Goal: Find contact information: Find contact information

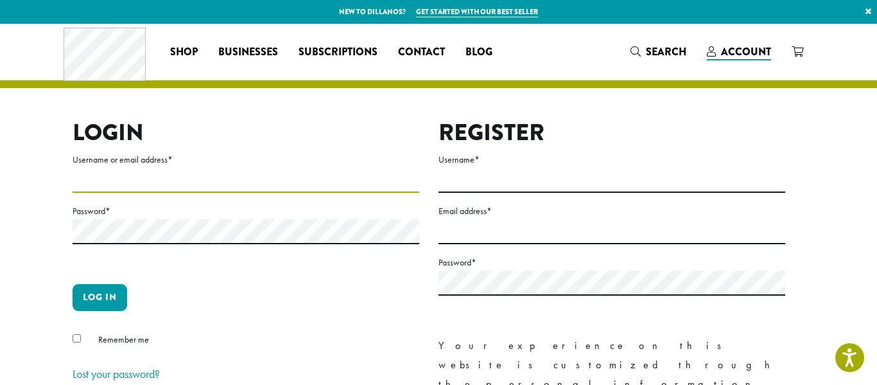
click at [150, 184] on input "Username or email address *" at bounding box center [246, 180] width 347 height 25
type input "**********"
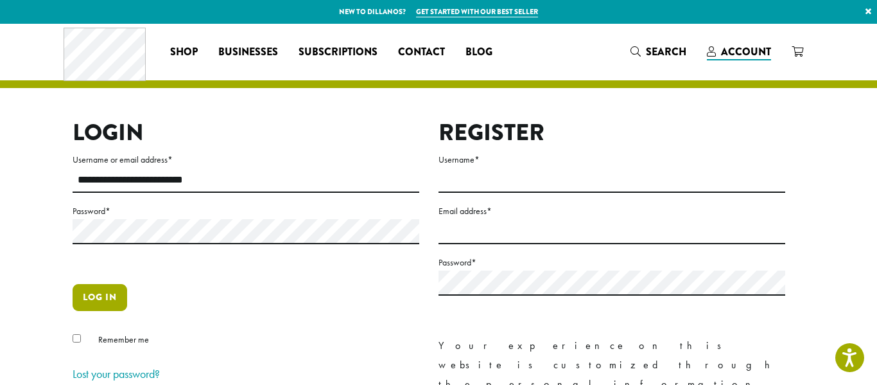
click at [109, 301] on button "Log in" at bounding box center [100, 297] width 55 height 27
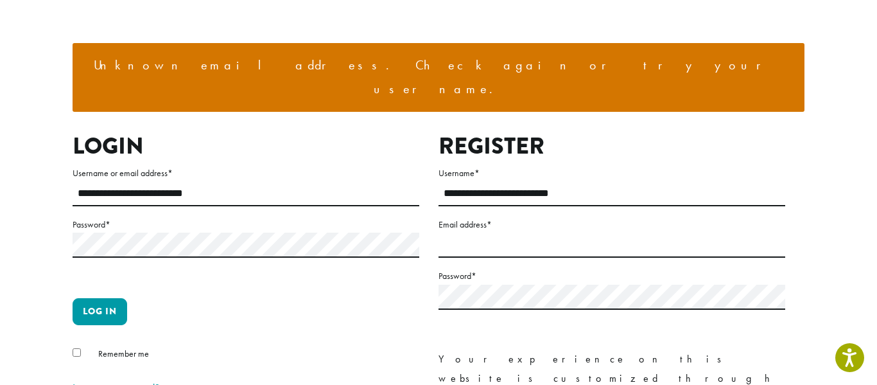
scroll to position [94, 0]
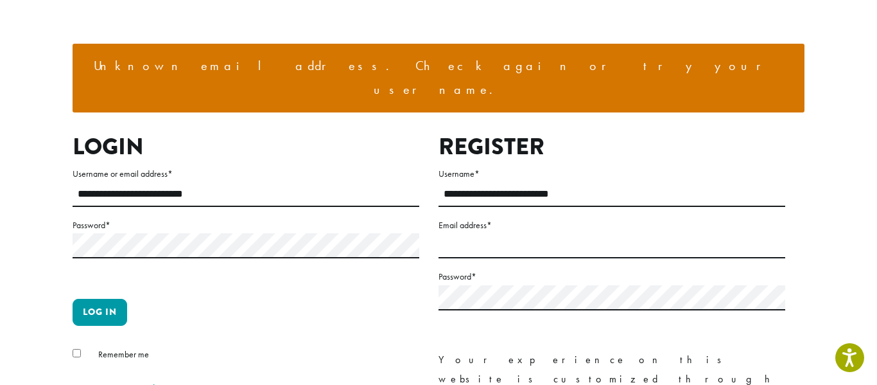
click at [100, 381] on link "Lost your password?" at bounding box center [116, 388] width 87 height 15
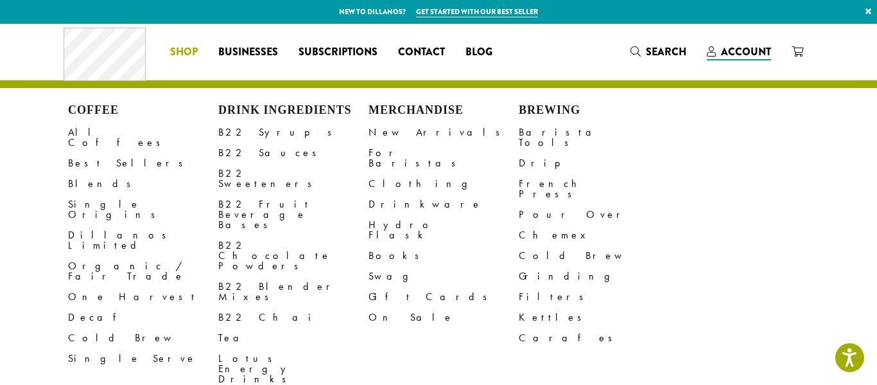
click at [247, 49] on span "Businesses" at bounding box center [248, 52] width 60 height 16
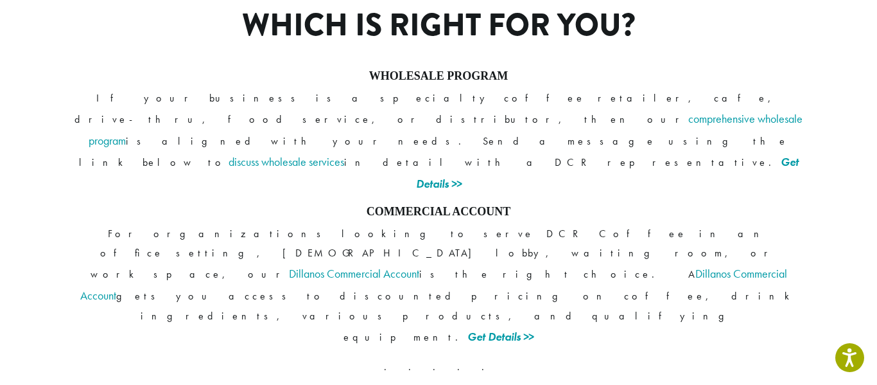
scroll to position [1112, 0]
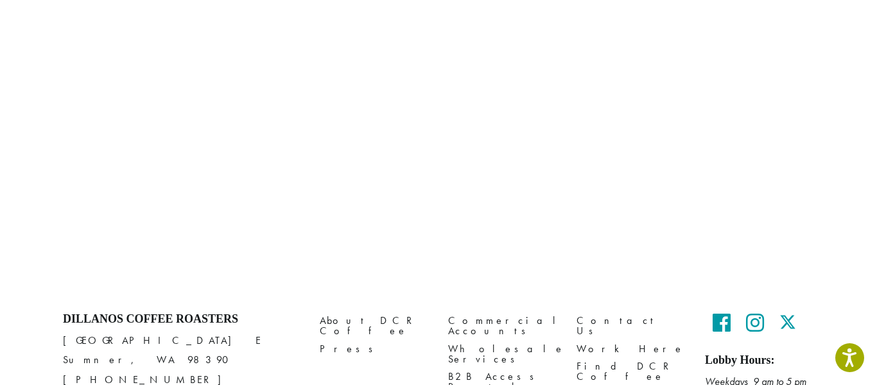
scroll to position [984, 0]
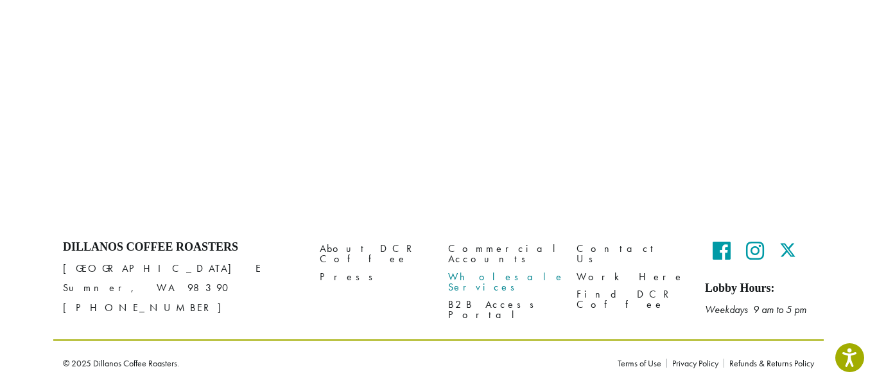
click at [523, 269] on link "Wholesale Services" at bounding box center [502, 282] width 109 height 28
